Goal: Transaction & Acquisition: Purchase product/service

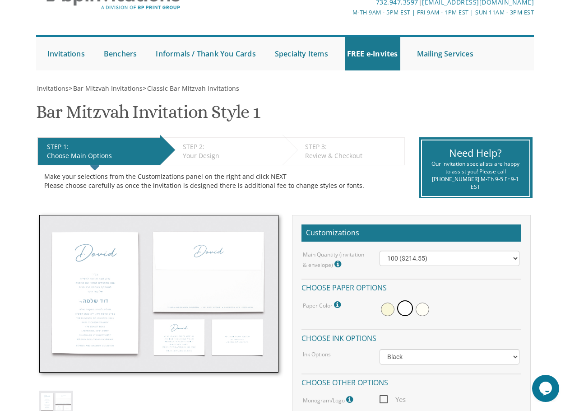
scroll to position [45, 0]
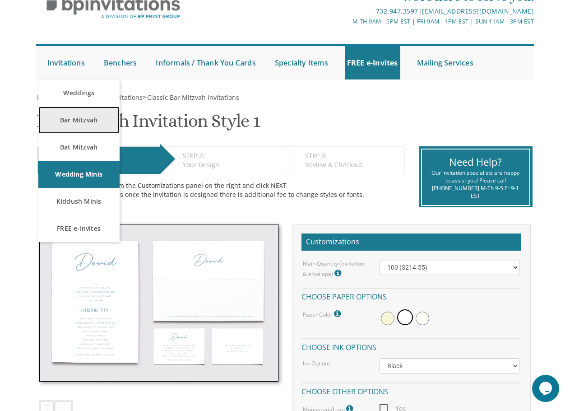
click at [68, 117] on link "Bar Mitzvah" at bounding box center [78, 119] width 81 height 27
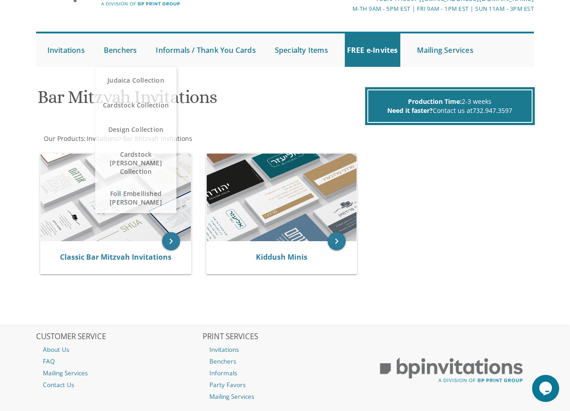
scroll to position [90, 0]
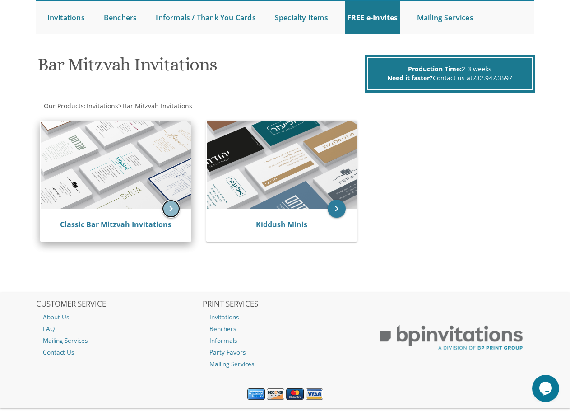
click at [176, 210] on icon "keyboard_arrow_right" at bounding box center [171, 208] width 18 height 18
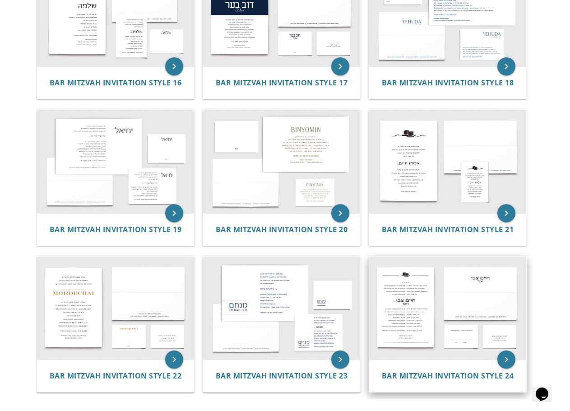
scroll to position [970, 0]
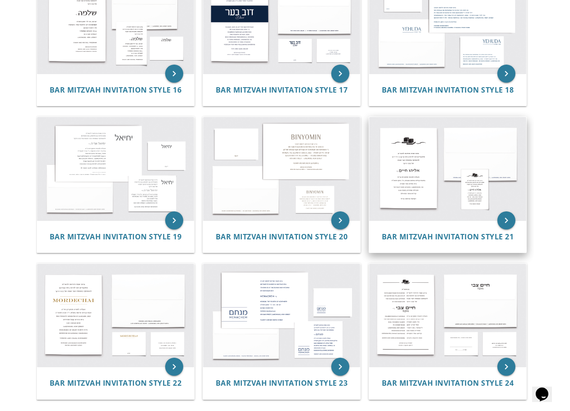
click at [420, 155] on img at bounding box center [447, 168] width 157 height 103
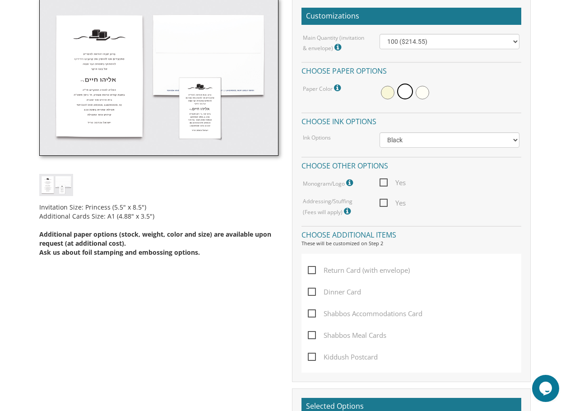
scroll to position [90, 0]
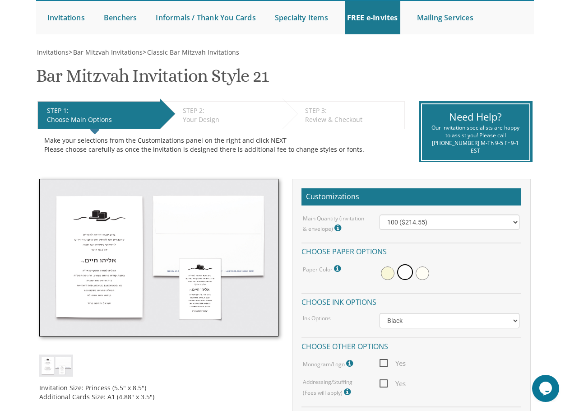
click at [59, 366] on img at bounding box center [56, 365] width 34 height 22
click at [97, 274] on img at bounding box center [158, 257] width 239 height 157
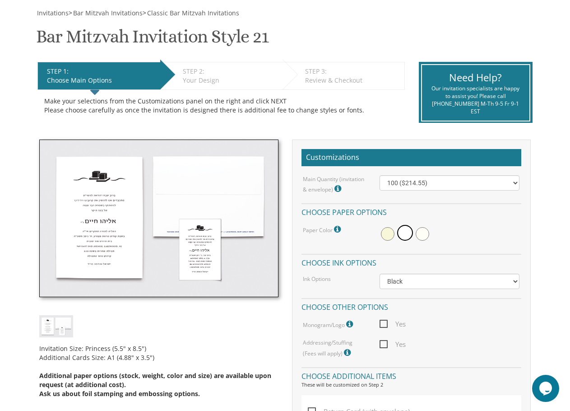
scroll to position [135, 0]
